Goal: Navigation & Orientation: Find specific page/section

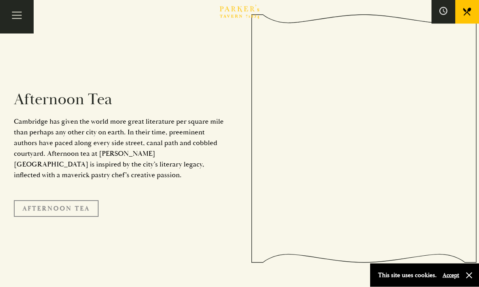
scroll to position [1275, 0]
click at [80, 217] on link "Afternoon Tea" at bounding box center [56, 208] width 85 height 17
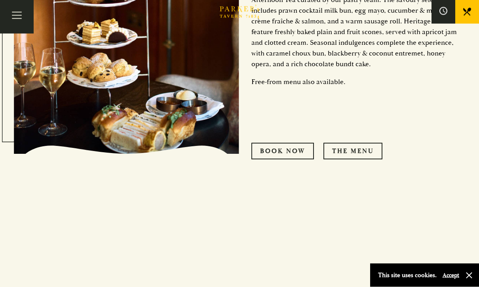
scroll to position [466, 0]
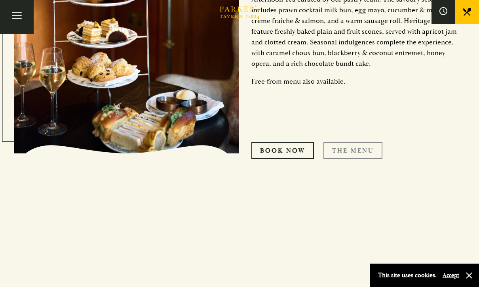
click at [360, 159] on link "THE MENU" at bounding box center [352, 150] width 59 height 17
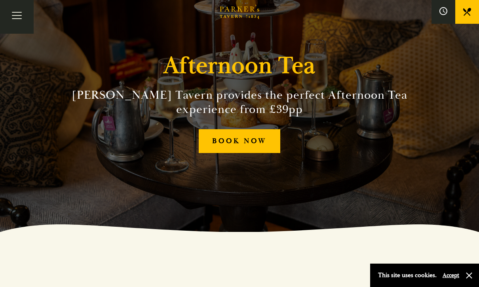
scroll to position [36, 0]
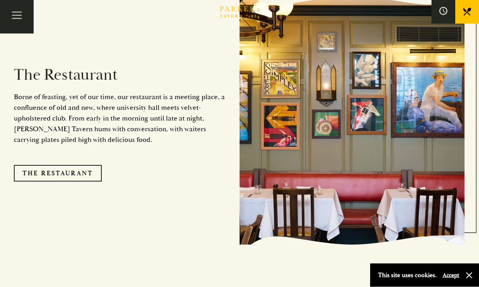
scroll to position [660, 0]
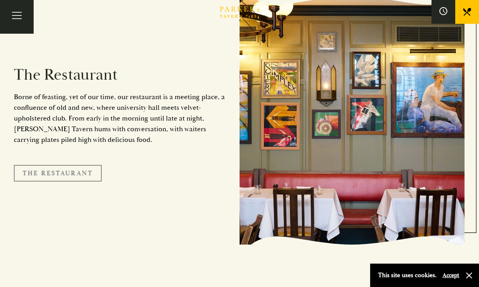
click at [82, 180] on link "The Restaurant" at bounding box center [58, 173] width 88 height 17
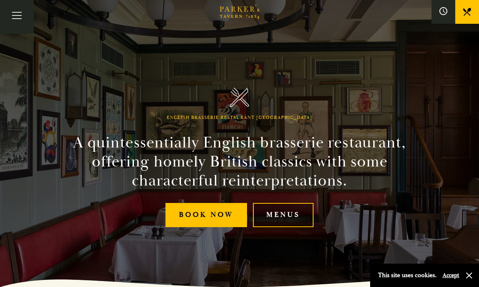
click at [299, 227] on link "Menus" at bounding box center [283, 215] width 61 height 24
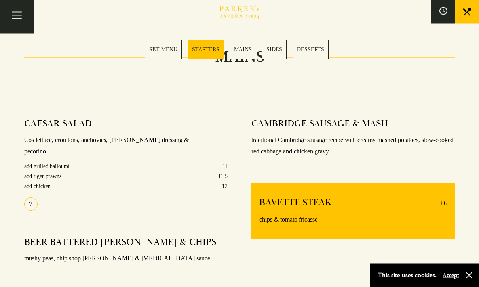
scroll to position [562, 0]
